Goal: Transaction & Acquisition: Download file/media

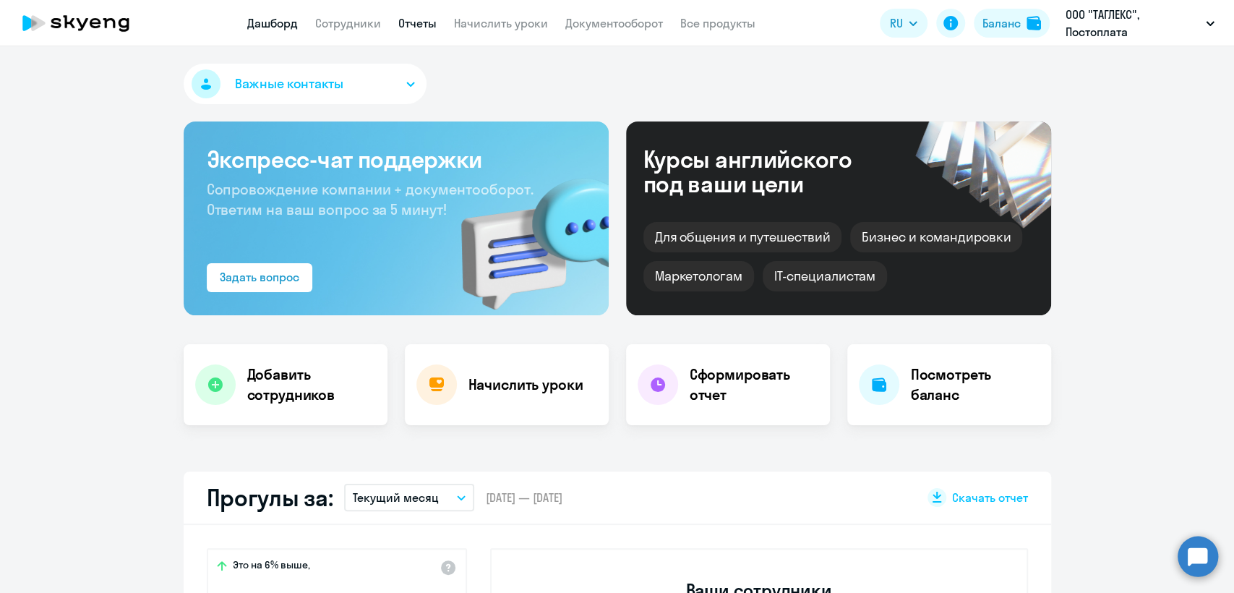
click at [420, 17] on link "Отчеты" at bounding box center [417, 23] width 38 height 14
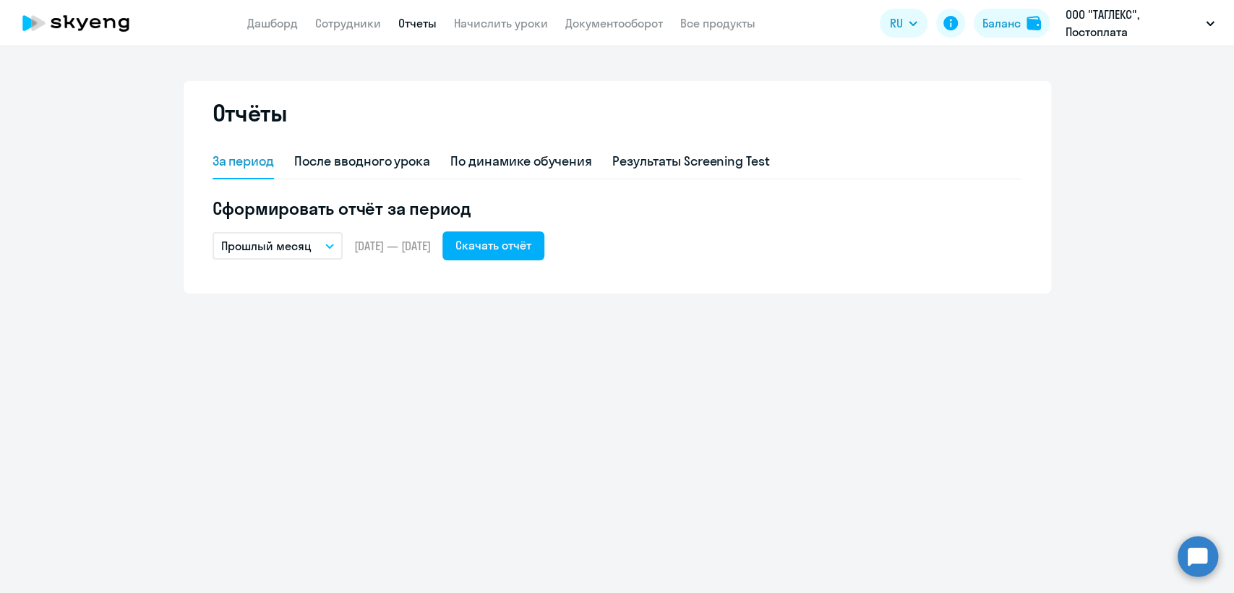
click at [642, 14] on app-menu-item-link "Документооборот" at bounding box center [614, 23] width 98 height 18
click at [635, 25] on link "Документооборот" at bounding box center [614, 23] width 98 height 14
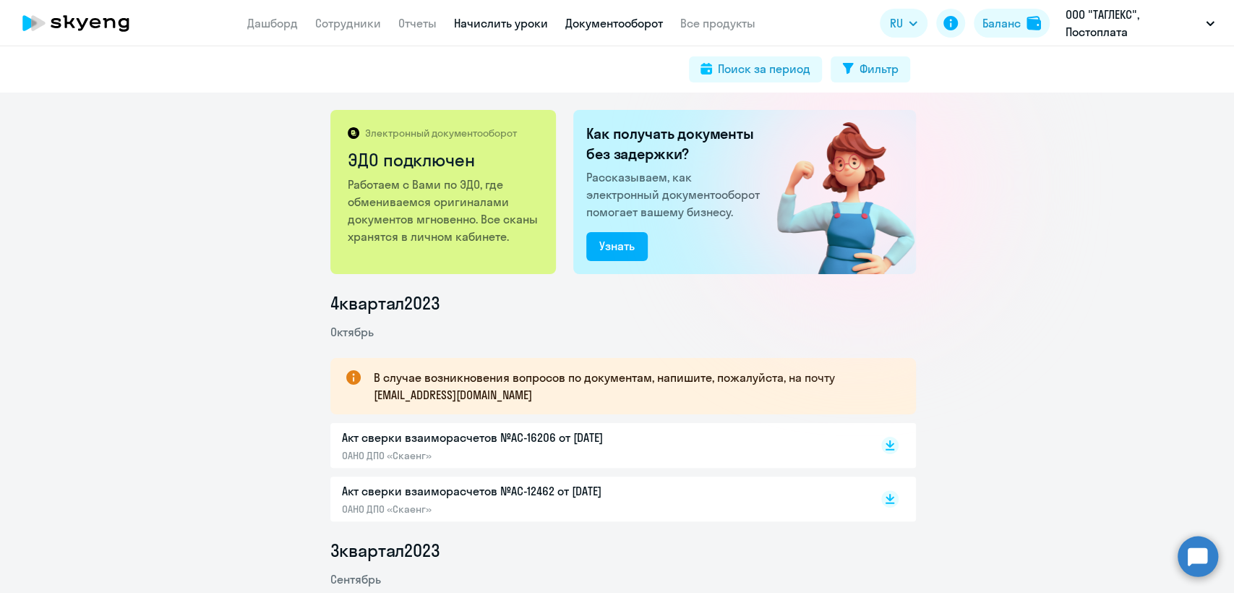
click at [505, 22] on link "Начислить уроки" at bounding box center [501, 23] width 94 height 14
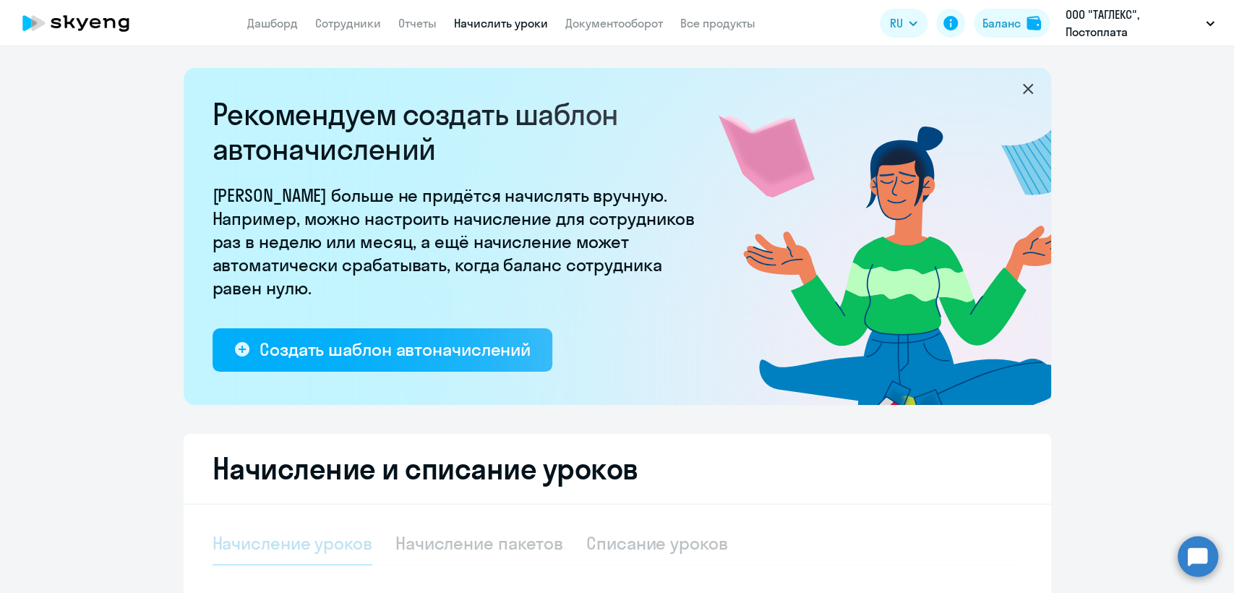
select select "10"
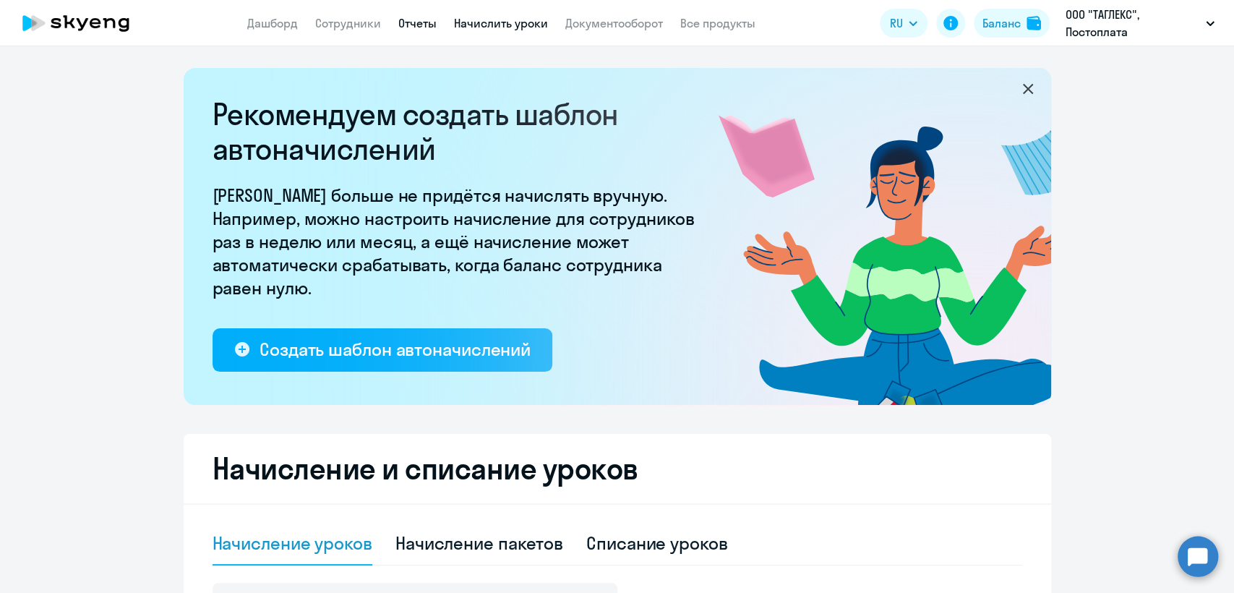
click at [423, 25] on link "Отчеты" at bounding box center [417, 23] width 38 height 14
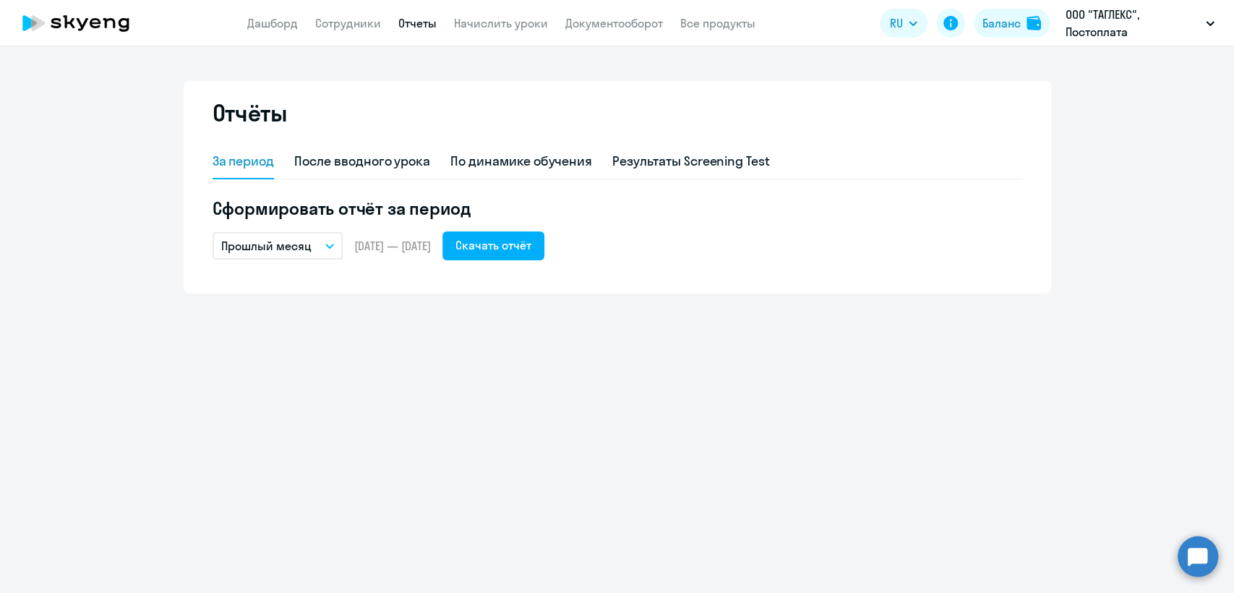
click at [286, 250] on p "Прошлый месяц" at bounding box center [266, 245] width 90 height 17
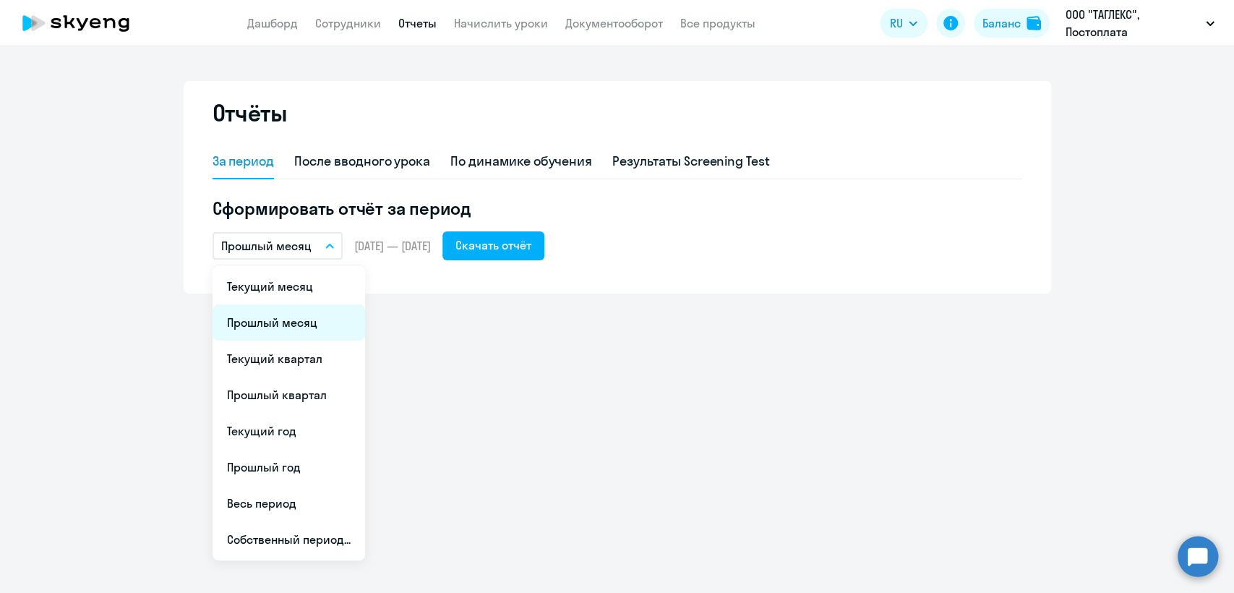
click at [278, 314] on li "Прошлый месяц" at bounding box center [289, 322] width 153 height 36
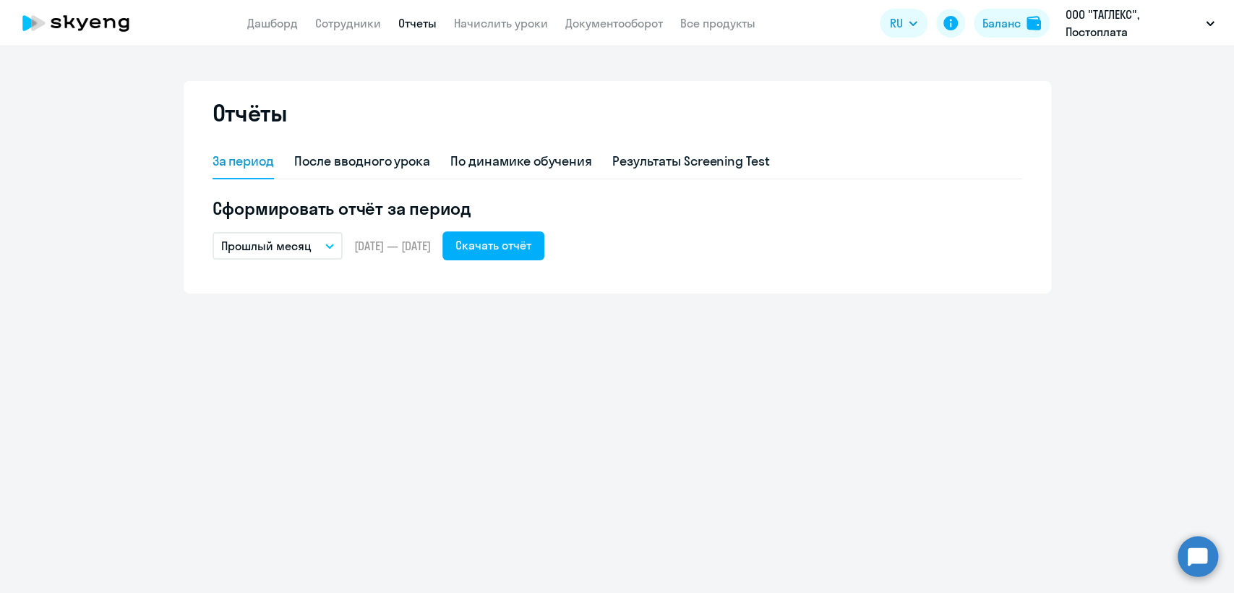
click at [301, 236] on button "Прошлый месяц" at bounding box center [278, 245] width 130 height 27
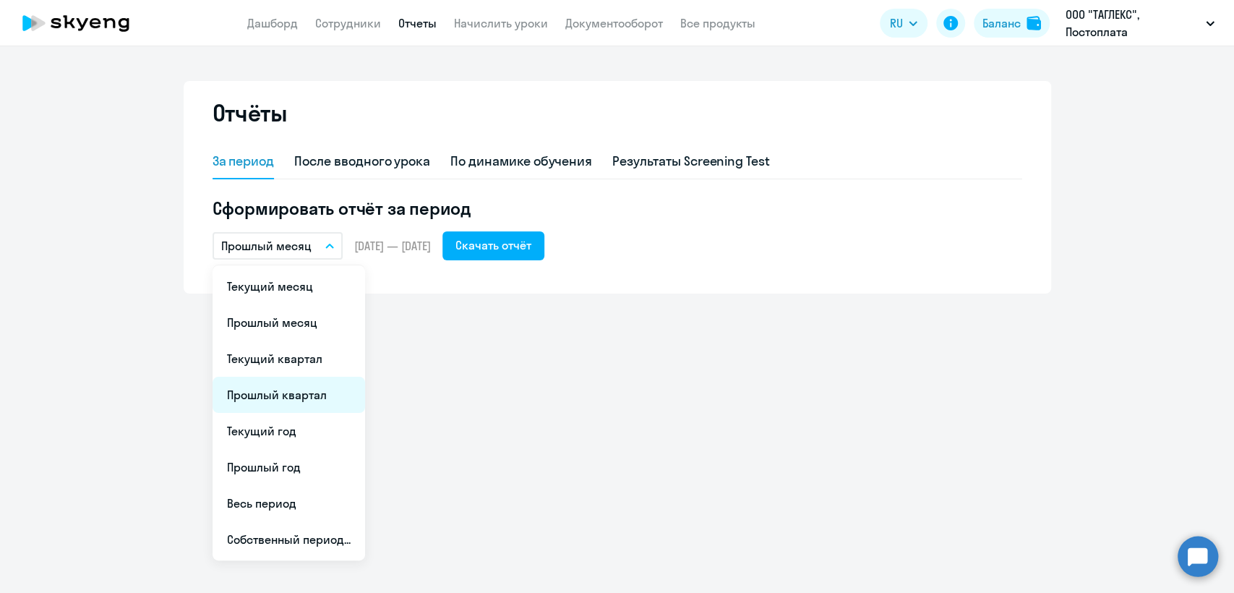
click at [309, 395] on li "Прошлый квартал" at bounding box center [289, 395] width 153 height 36
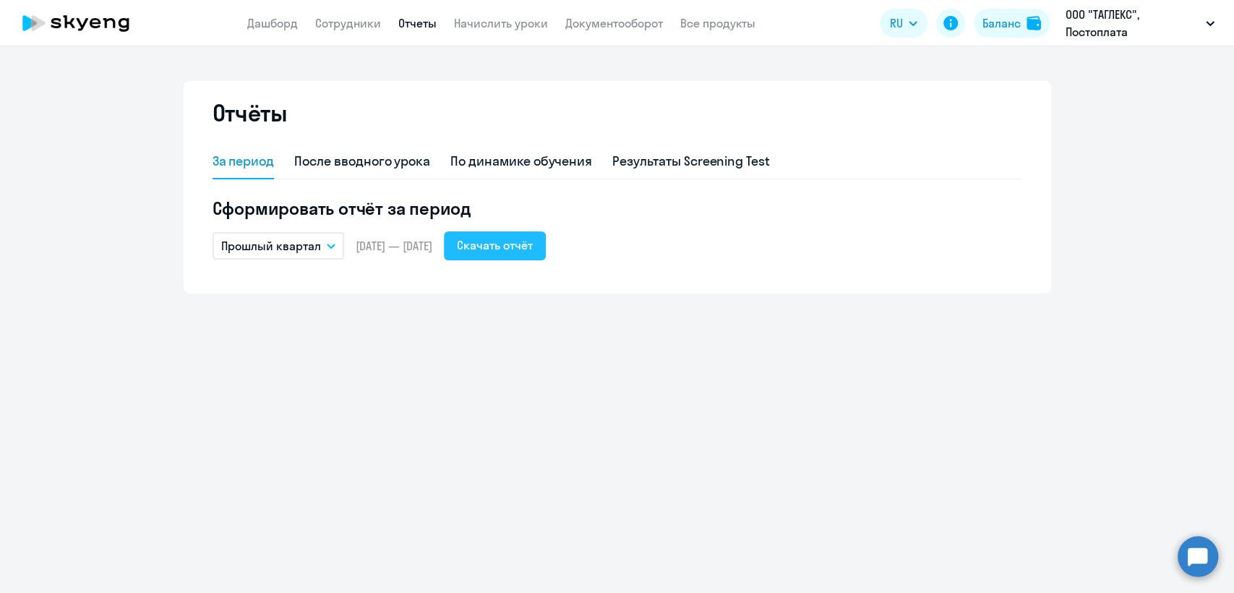
click at [533, 249] on div "Скачать отчёт" at bounding box center [495, 244] width 76 height 17
drag, startPoint x: 536, startPoint y: 264, endPoint x: 538, endPoint y: 250, distance: 13.9
click at [536, 262] on div "За период После вводного урока По динамике обучения Результаты Screening Test С…" at bounding box center [618, 211] width 810 height 132
click at [533, 246] on div "Скачать отчёт" at bounding box center [495, 244] width 76 height 17
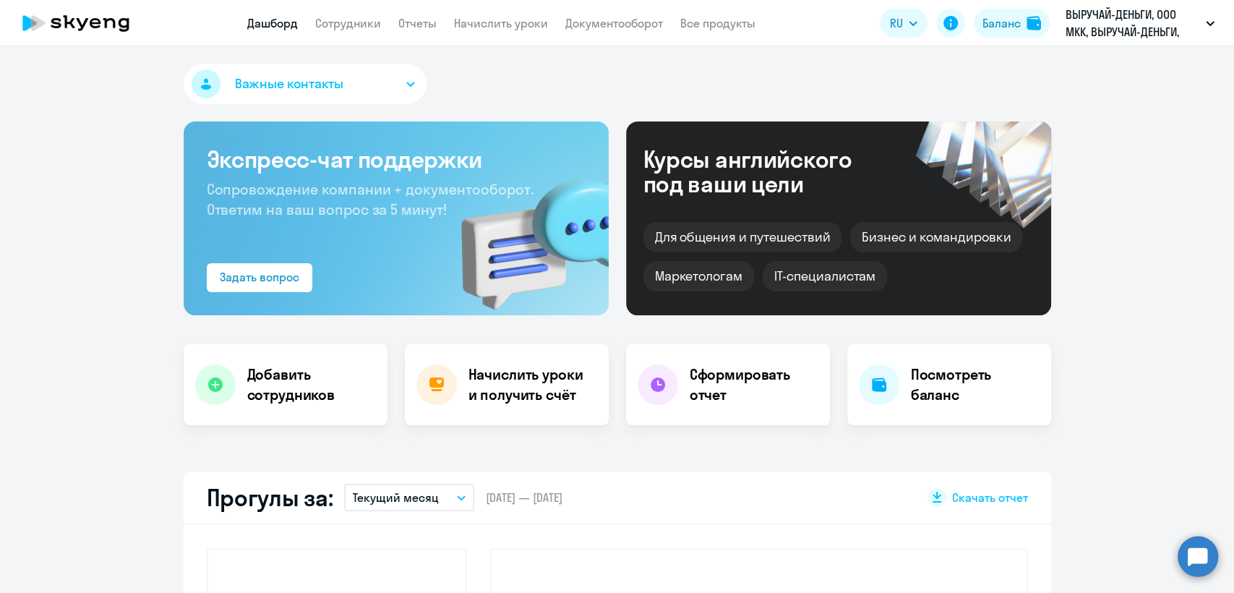
click at [1015, 22] on div "Баланс" at bounding box center [1001, 22] width 38 height 17
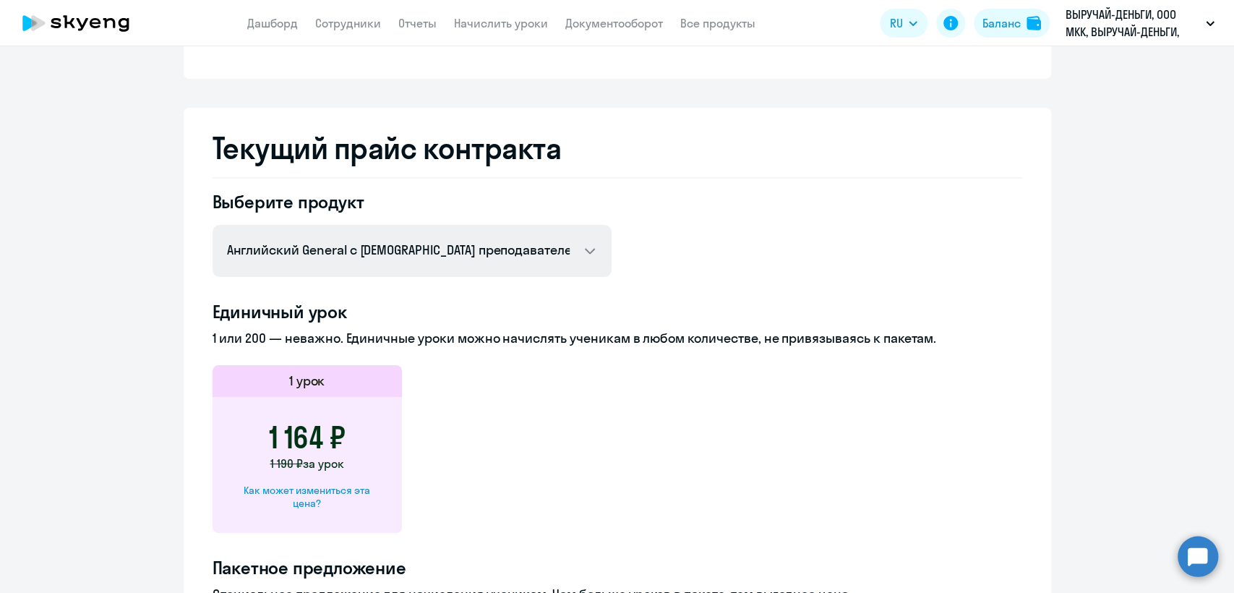
scroll to position [481, 0]
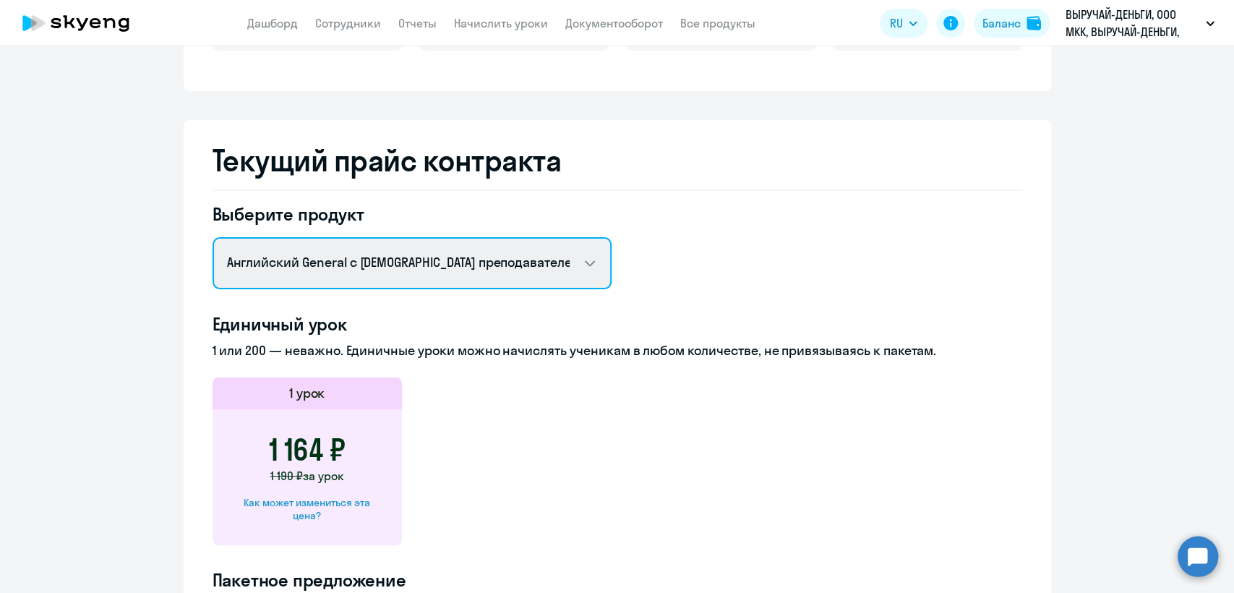
click at [493, 241] on select "Английский General с русскоговорящим преподавателем Английский General с англог…" at bounding box center [412, 263] width 399 height 52
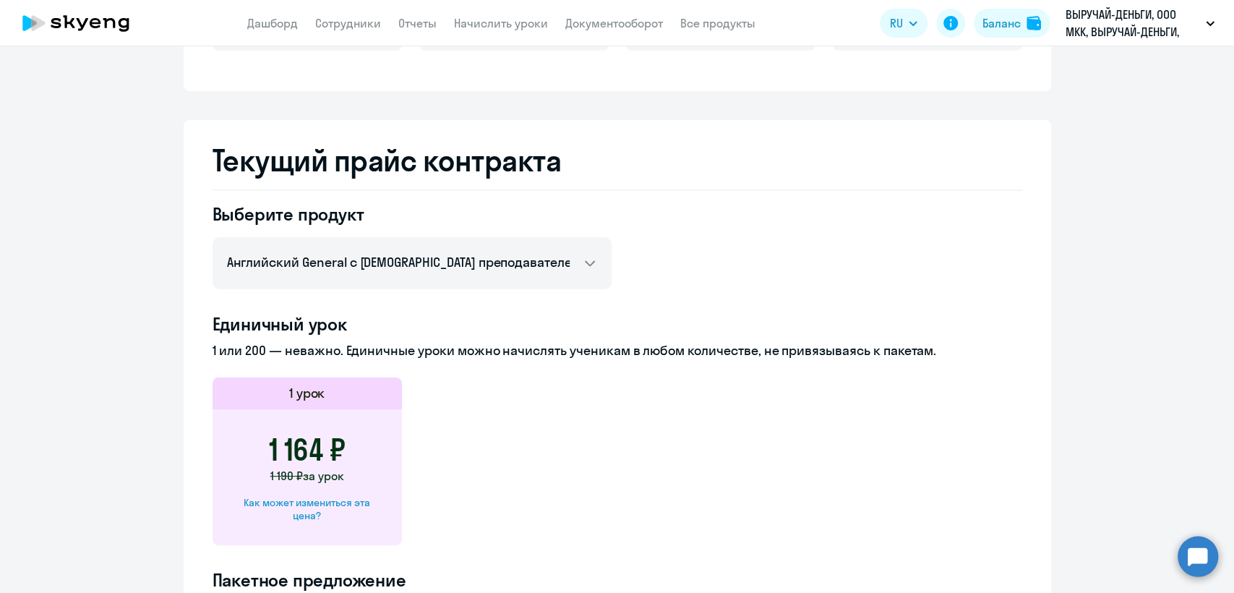
click at [821, 247] on div "Выберите продукт Английский General с русскоговорящим преподавателем Английский…" at bounding box center [618, 602] width 810 height 801
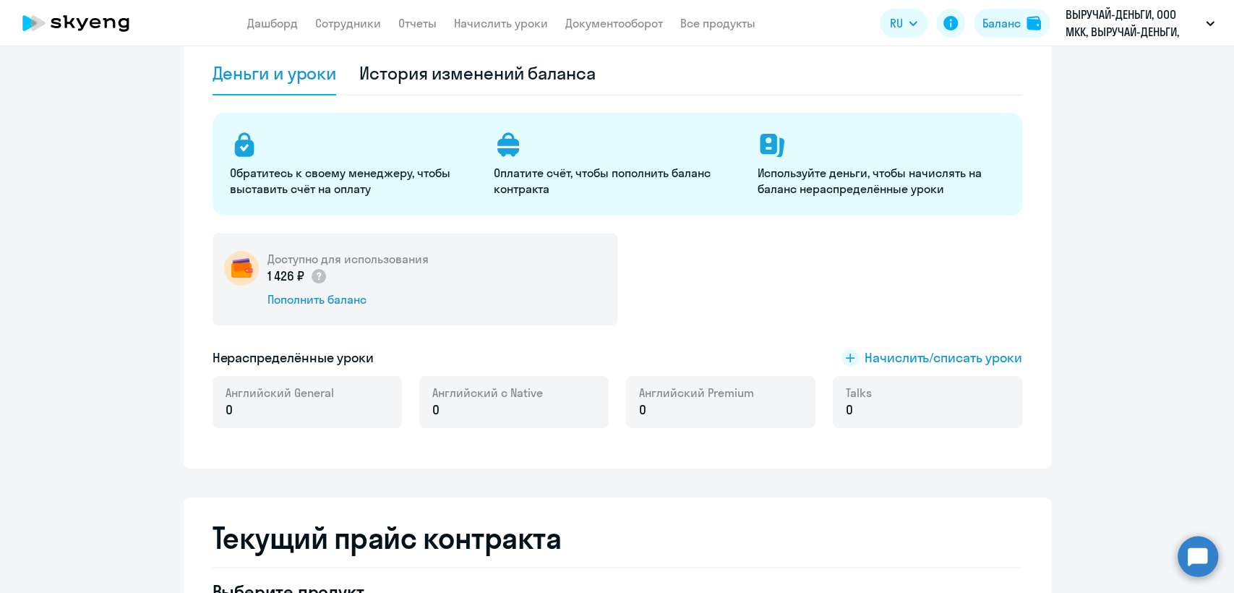
scroll to position [80, 0]
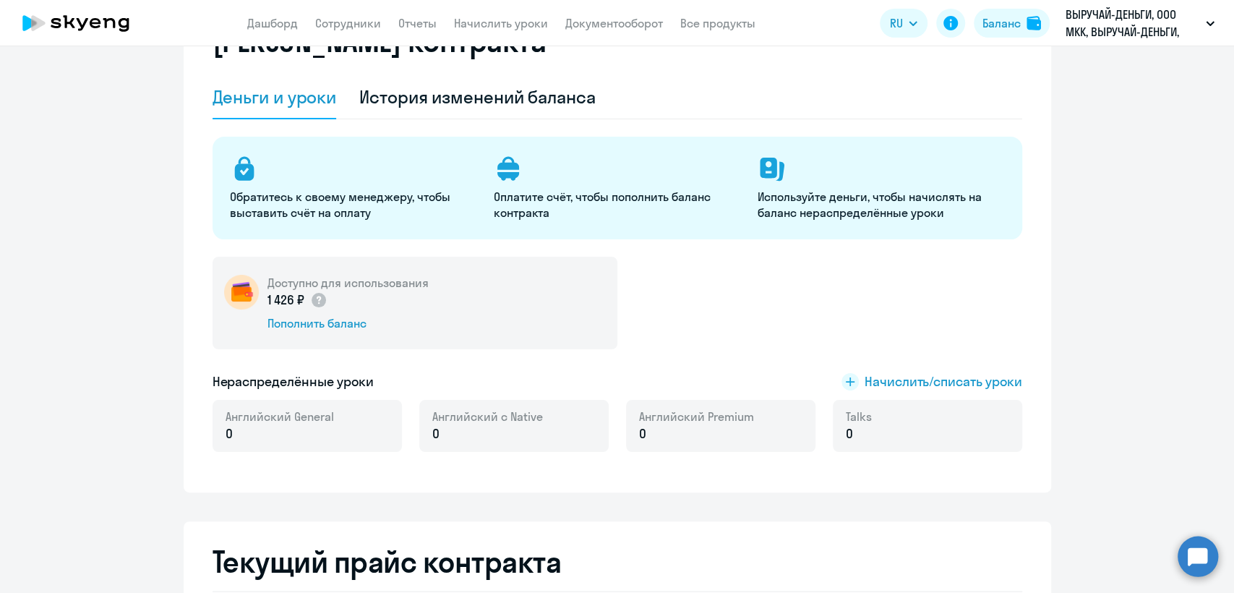
click at [706, 296] on div "Доступно для использования 1 426 ₽ Пополнить баланс" at bounding box center [618, 303] width 810 height 93
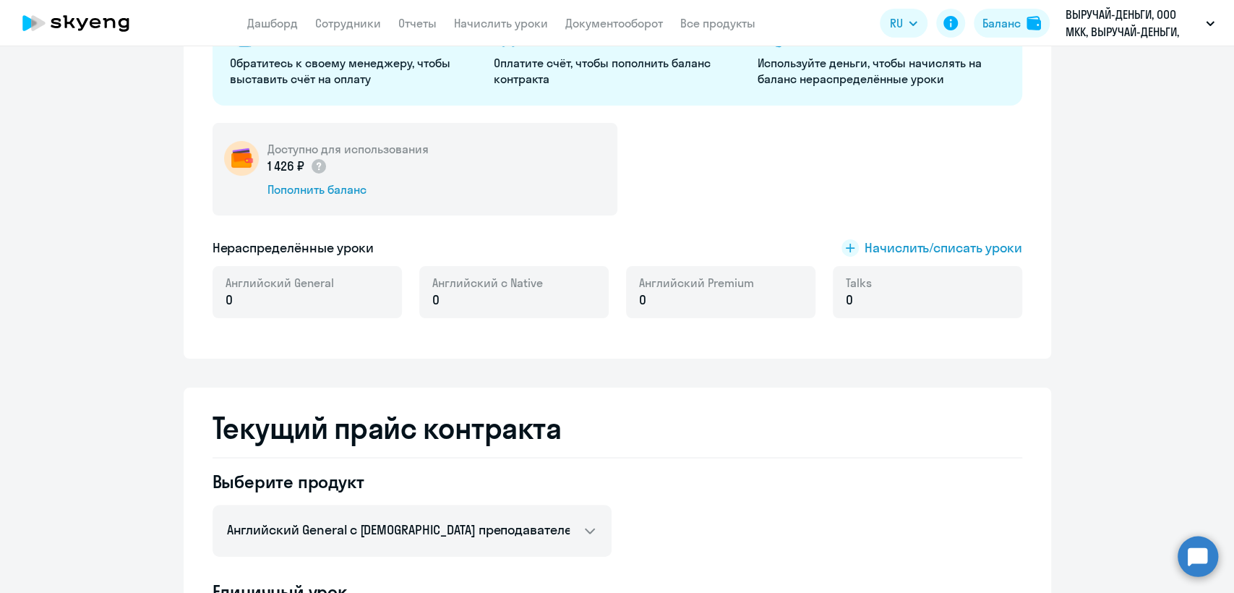
scroll to position [401, 0]
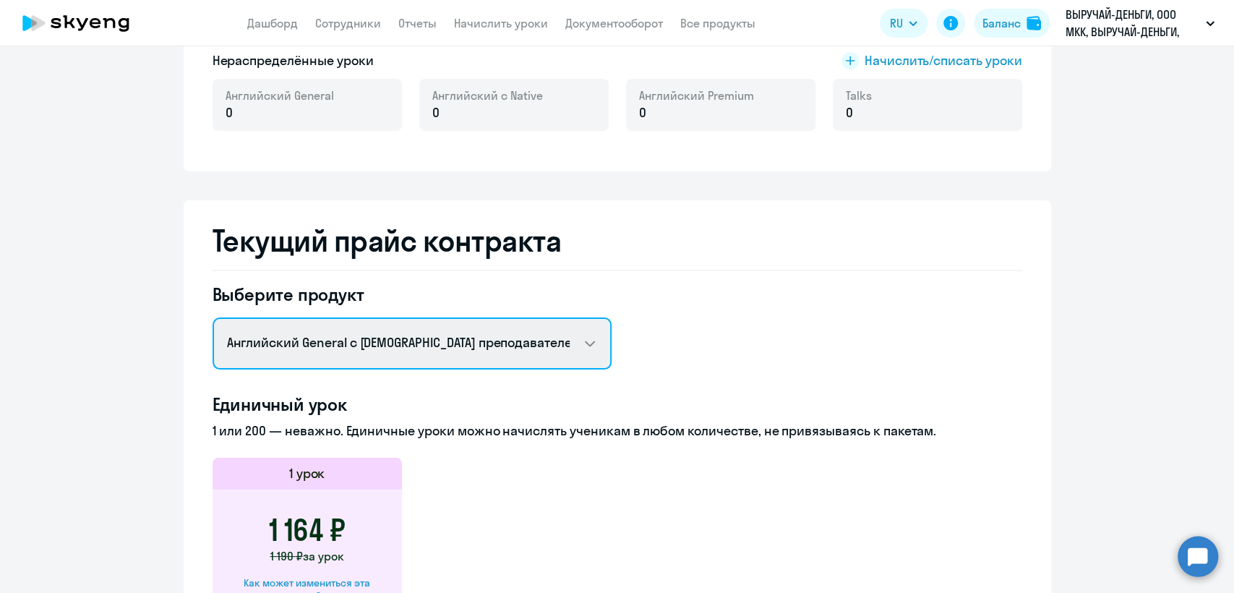
click at [393, 356] on select "Английский General с русскоговорящим преподавателем Английский General с англог…" at bounding box center [412, 343] width 399 height 52
click at [213, 317] on select "Английский General с русскоговорящим преподавателем Английский General с англог…" at bounding box center [412, 343] width 399 height 52
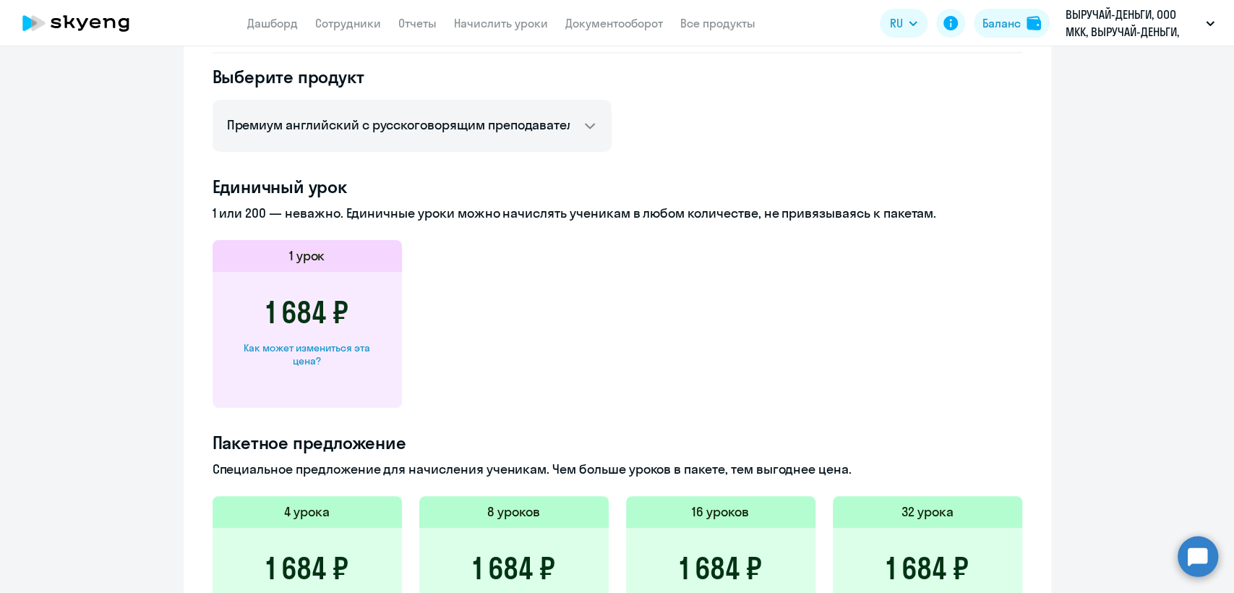
scroll to position [562, 0]
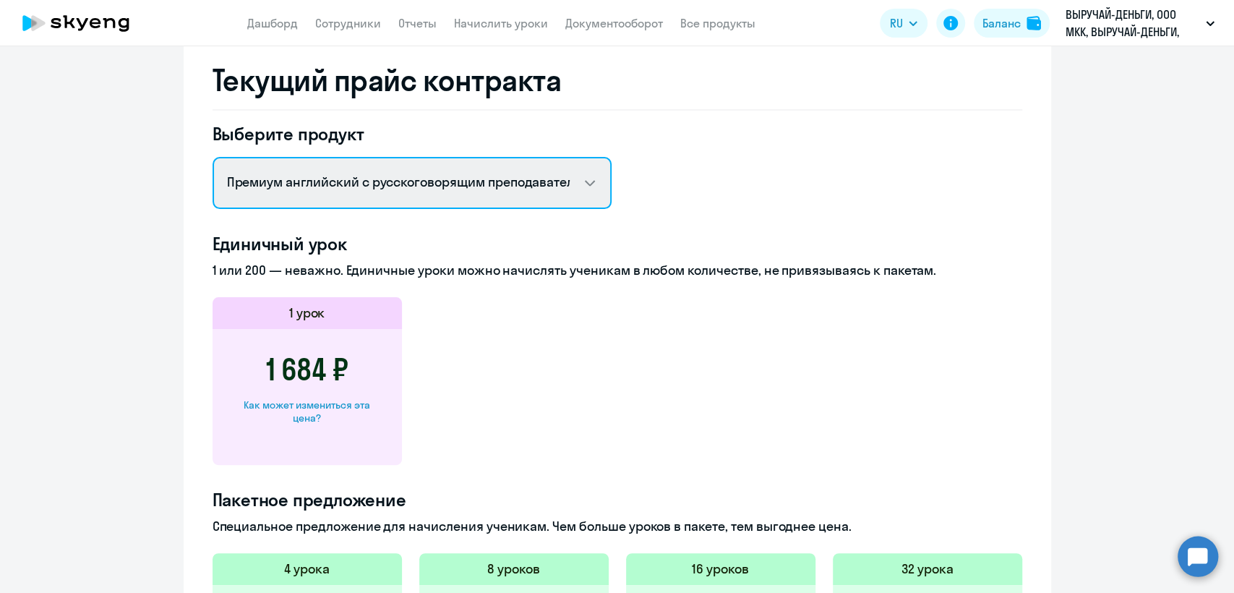
click at [380, 184] on select "Английский General с русскоговорящим преподавателем Английский General с англог…" at bounding box center [412, 183] width 399 height 52
select select "english_adult_not_native_speaker"
click at [213, 157] on select "Английский General с русскоговорящим преподавателем Английский General с англог…" at bounding box center [412, 183] width 399 height 52
